Goal: Information Seeking & Learning: Learn about a topic

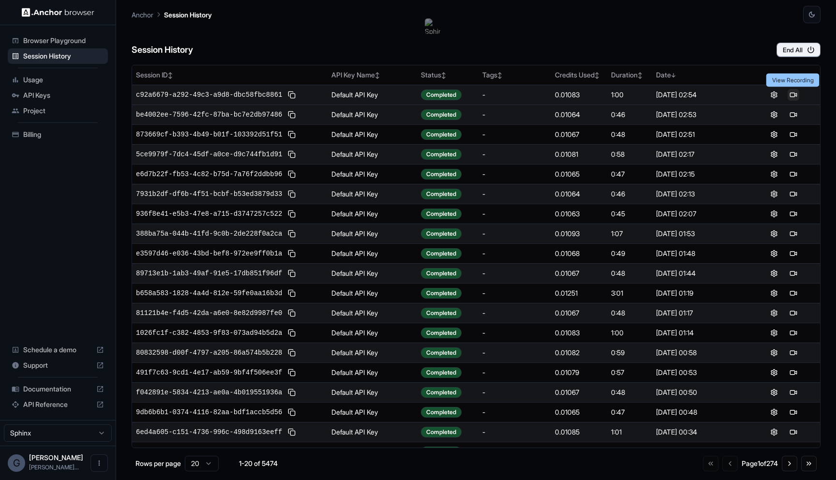
click at [792, 92] on button at bounding box center [794, 95] width 12 height 12
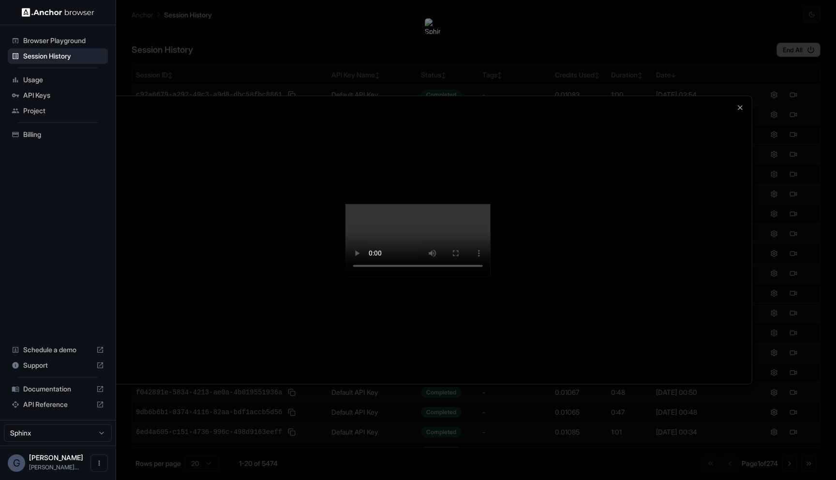
click at [491, 204] on video at bounding box center [417, 240] width 145 height 73
click at [810, 31] on div at bounding box center [418, 240] width 836 height 480
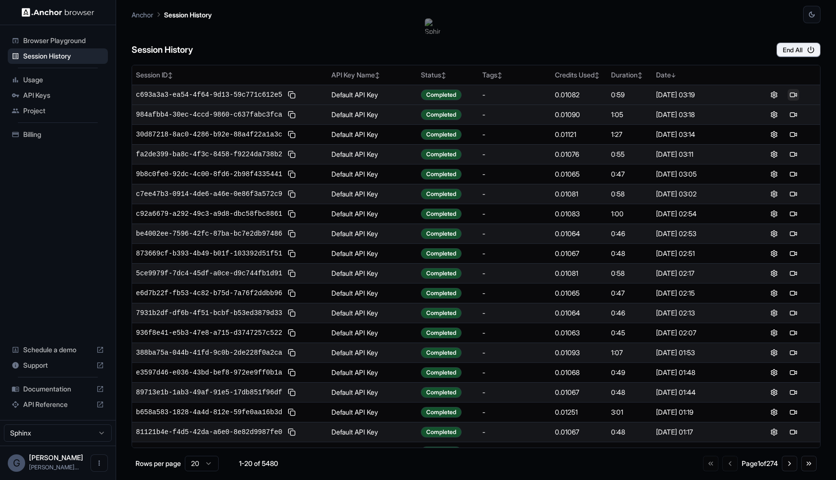
click at [792, 97] on button at bounding box center [794, 95] width 12 height 12
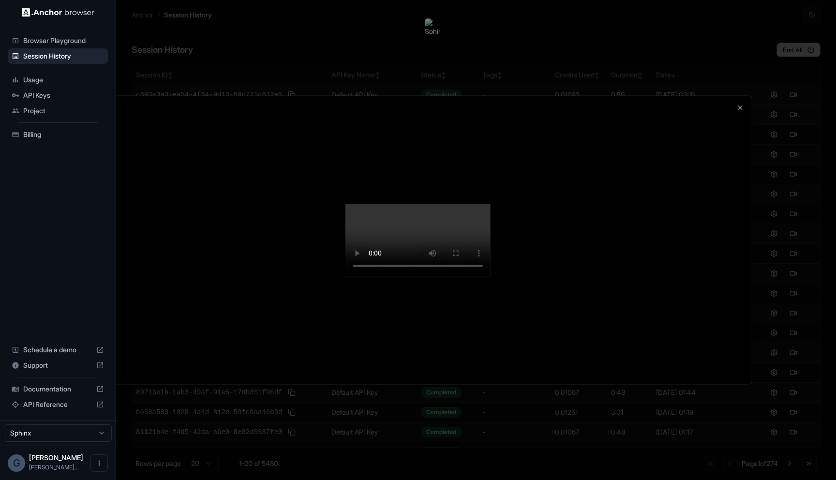
click at [491, 276] on video at bounding box center [417, 240] width 145 height 73
click at [741, 104] on icon "button" at bounding box center [740, 108] width 8 height 8
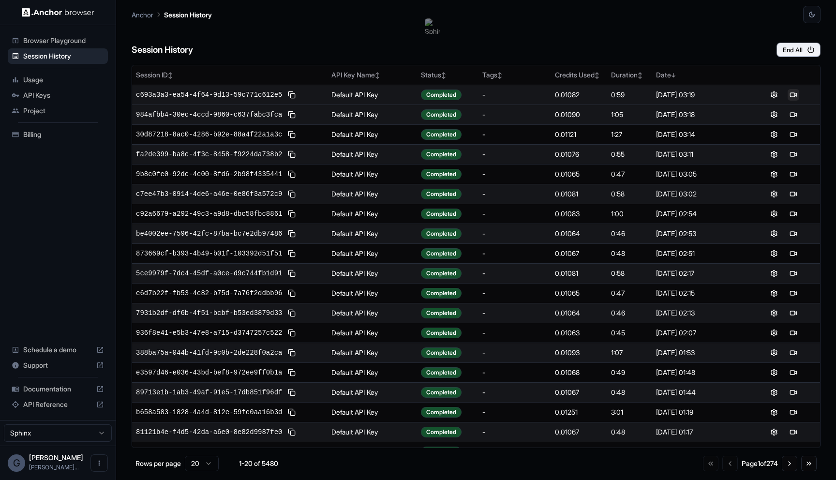
click at [791, 93] on button at bounding box center [794, 95] width 12 height 12
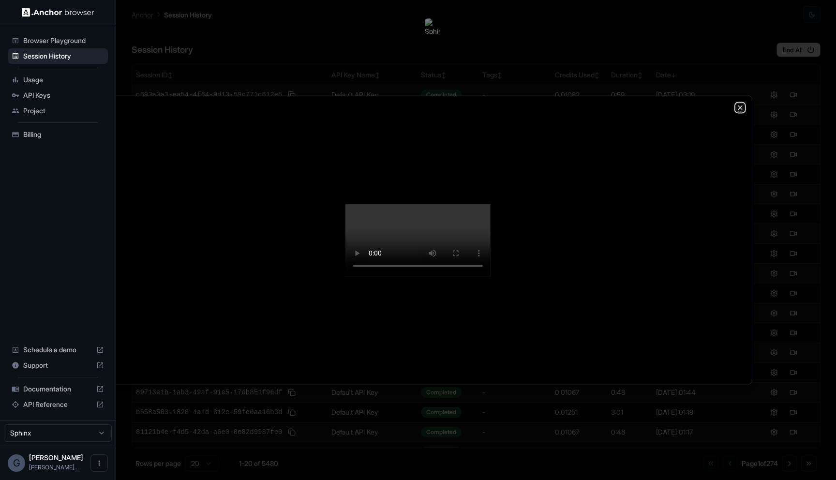
click at [742, 104] on icon "button" at bounding box center [740, 108] width 8 height 8
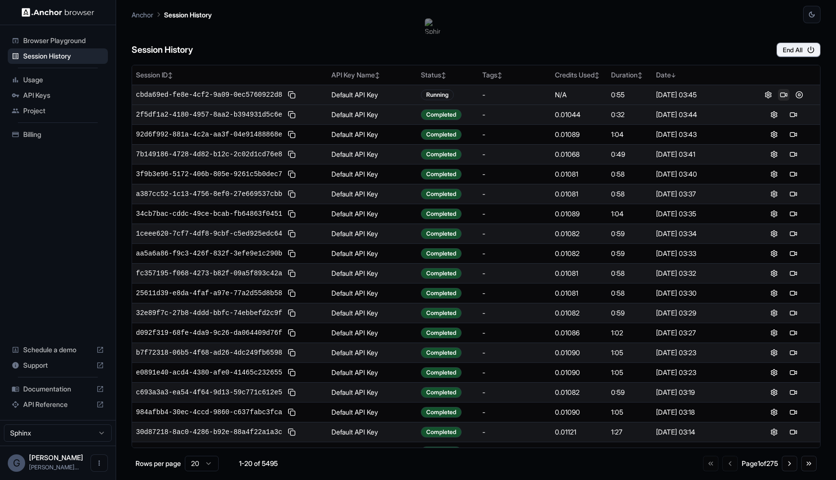
click at [785, 96] on button at bounding box center [784, 95] width 12 height 12
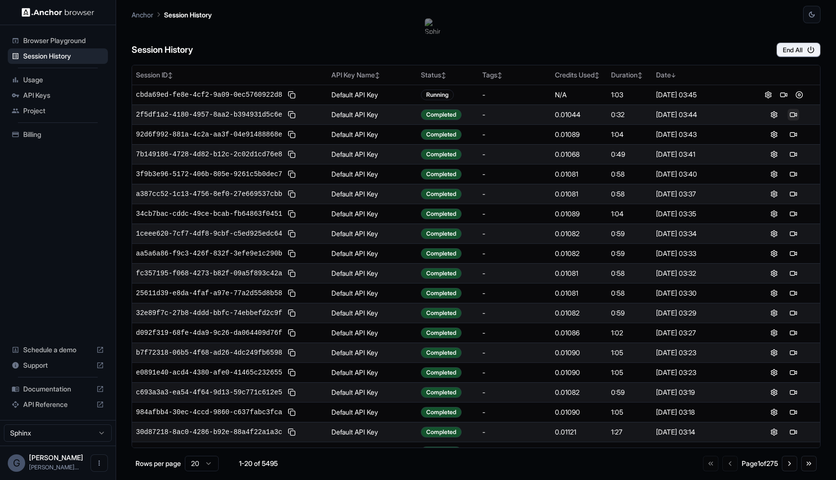
click at [797, 115] on button at bounding box center [794, 115] width 12 height 12
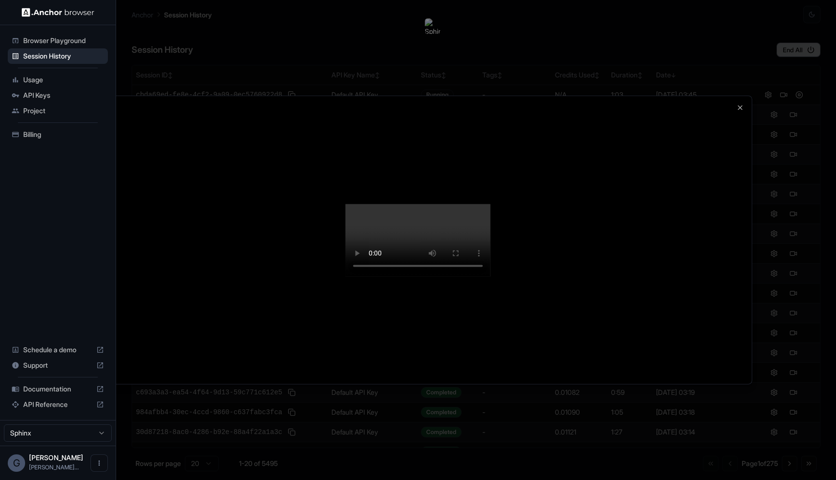
click at [491, 276] on video at bounding box center [417, 240] width 145 height 73
click at [742, 96] on div at bounding box center [418, 240] width 668 height 288
click at [743, 104] on icon "button" at bounding box center [740, 108] width 8 height 8
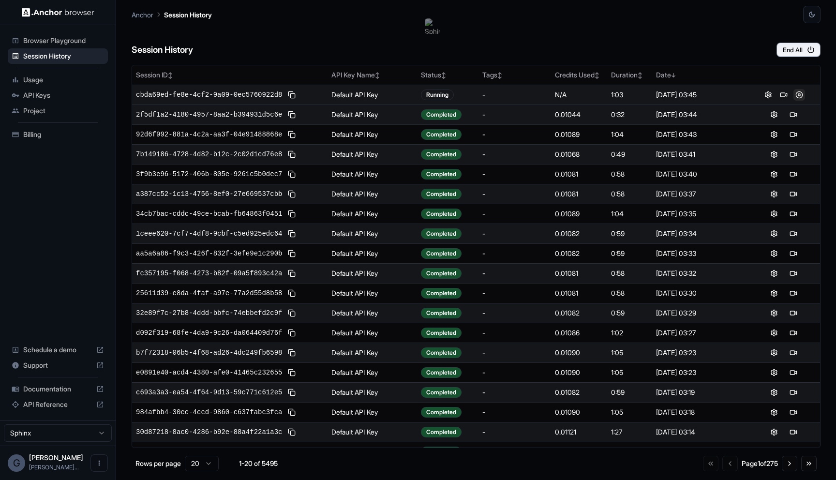
click at [801, 95] on button at bounding box center [799, 95] width 12 height 12
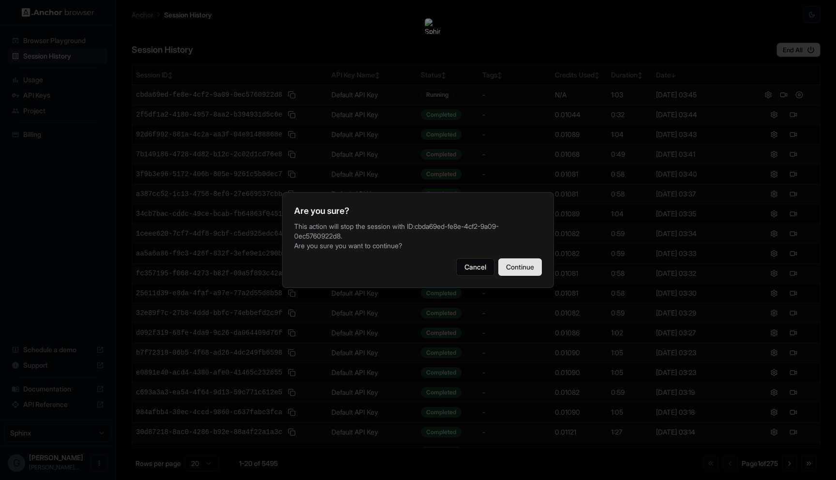
click at [510, 272] on button "Continue" at bounding box center [520, 266] width 44 height 17
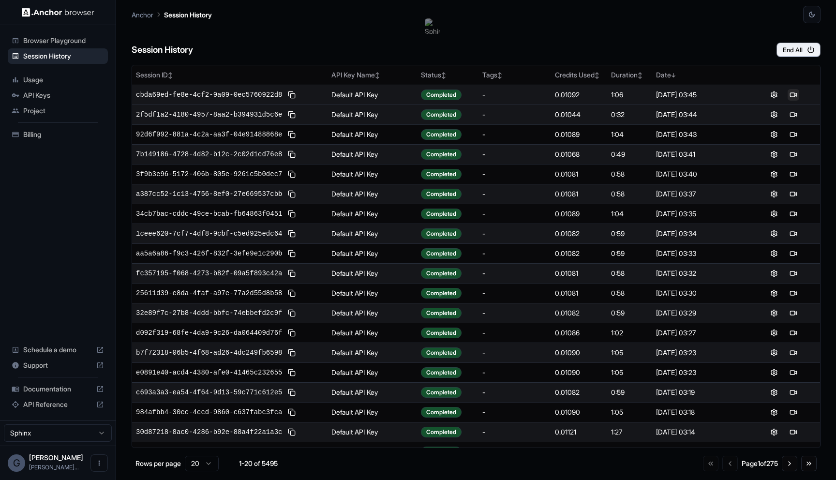
click at [791, 92] on button at bounding box center [794, 95] width 12 height 12
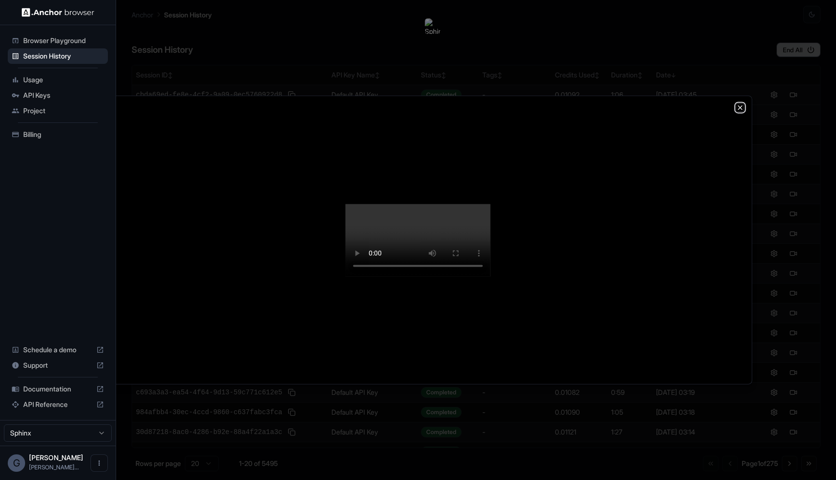
click at [742, 104] on icon "button" at bounding box center [740, 108] width 8 height 8
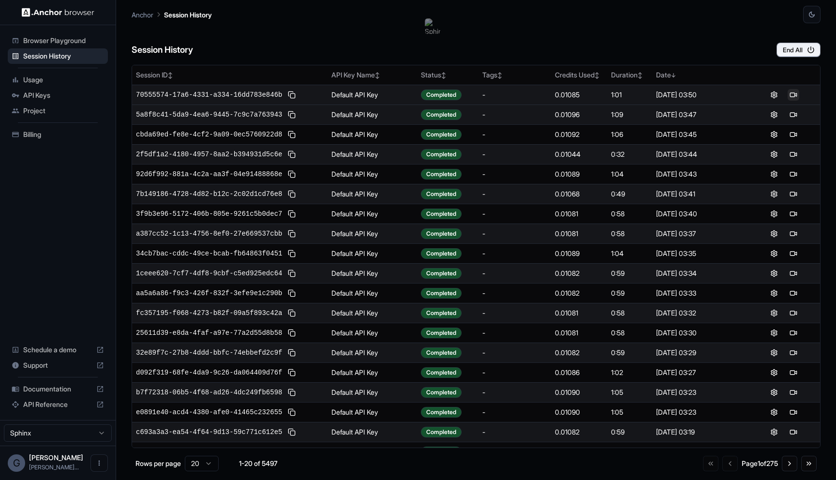
click at [788, 96] on button at bounding box center [794, 95] width 12 height 12
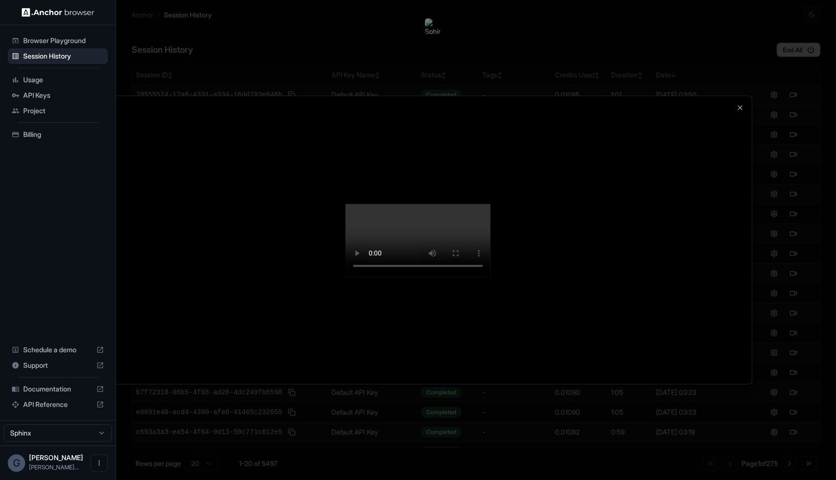
click at [491, 276] on video at bounding box center [417, 240] width 145 height 73
